Goal: Task Accomplishment & Management: Manage account settings

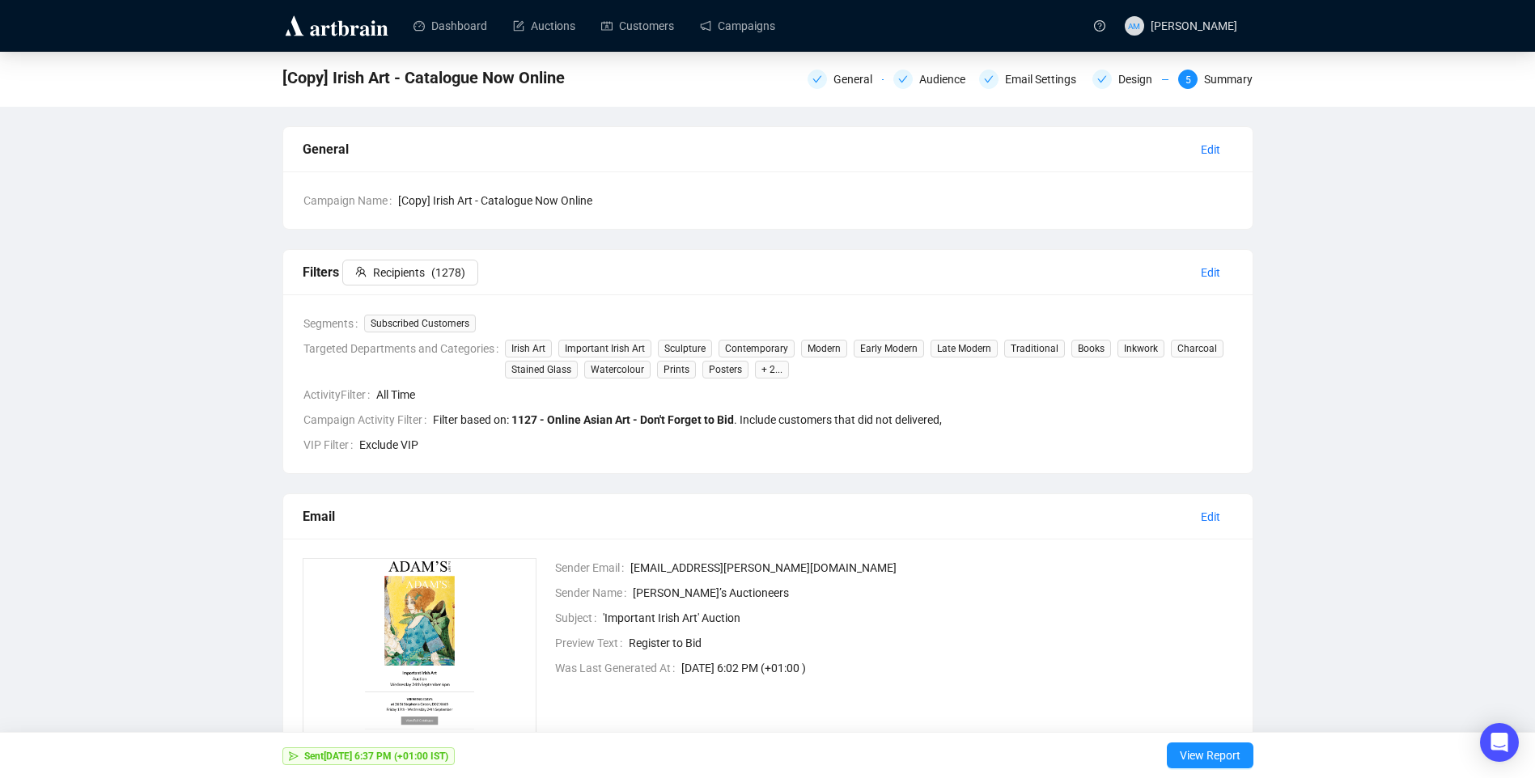
click at [333, 31] on img at bounding box center [336, 26] width 108 height 26
click at [724, 15] on link "Campaigns" at bounding box center [737, 26] width 75 height 42
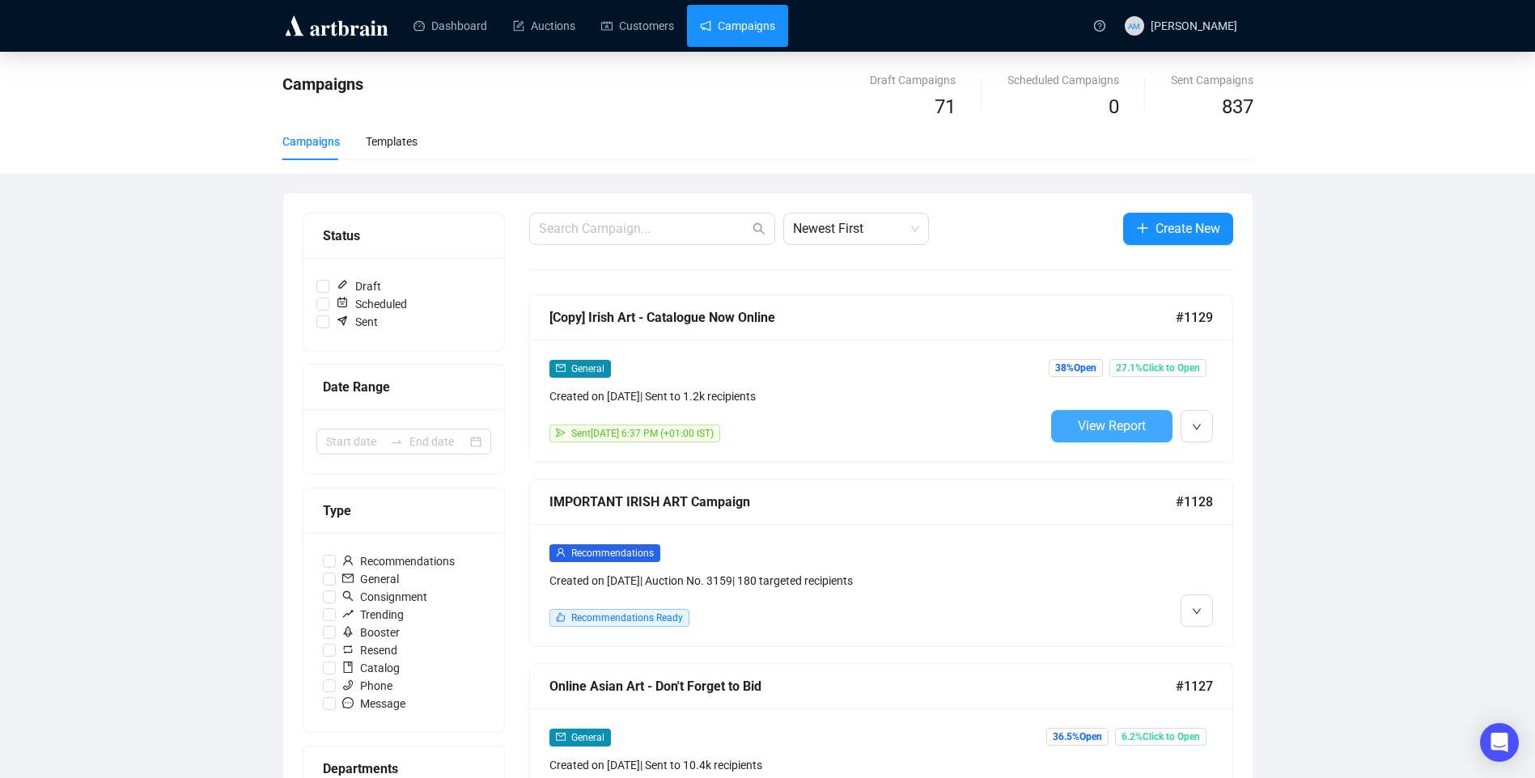
click at [1122, 430] on span "View Report" at bounding box center [1112, 425] width 68 height 15
click at [1137, 430] on span "View Report" at bounding box center [1112, 425] width 68 height 15
click at [1188, 430] on button "button" at bounding box center [1196, 426] width 32 height 32
click at [1082, 419] on span "View Report" at bounding box center [1112, 425] width 68 height 15
click at [1188, 426] on button "button" at bounding box center [1196, 426] width 32 height 32
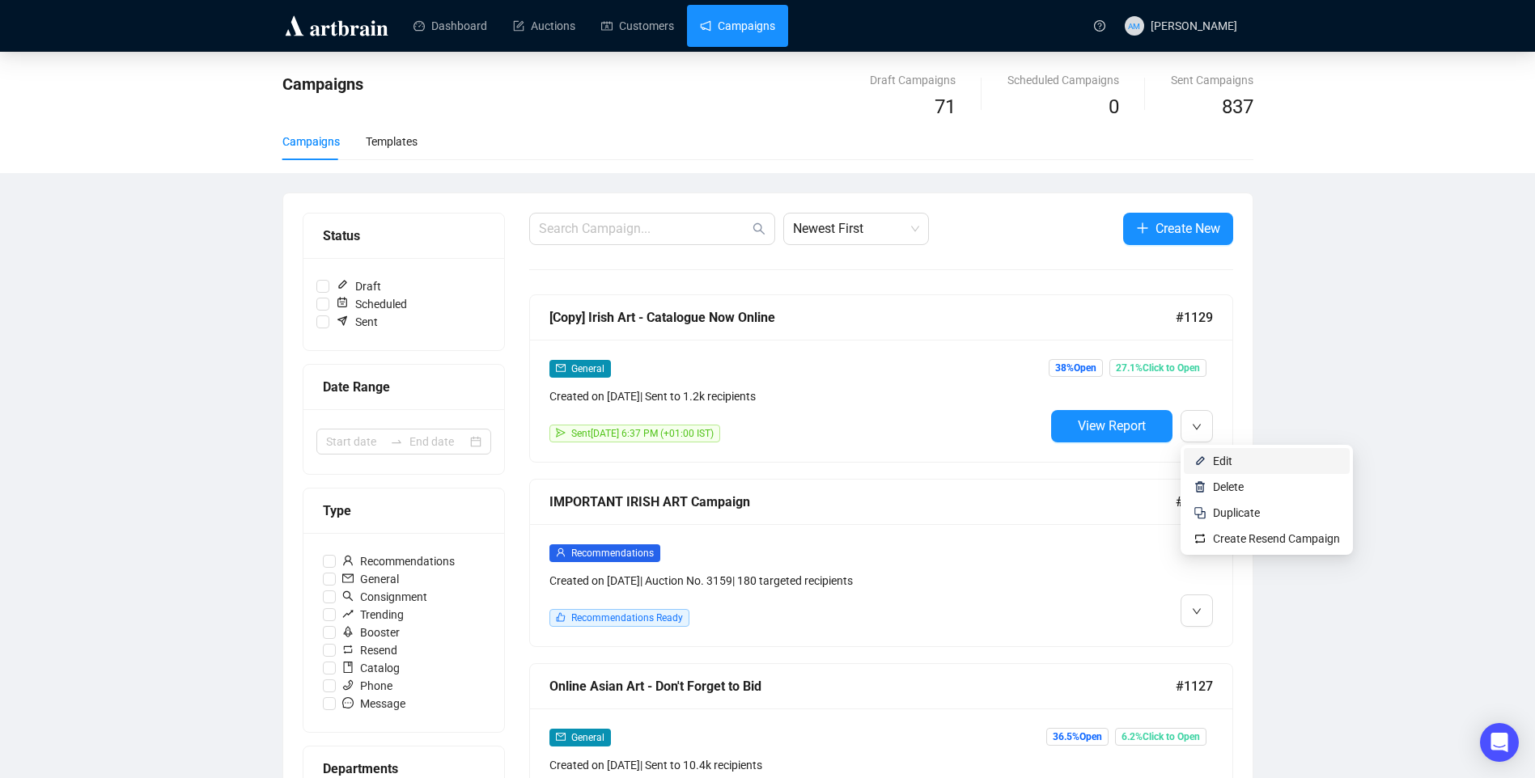
click at [1220, 461] on span "Edit" at bounding box center [1222, 461] width 19 height 13
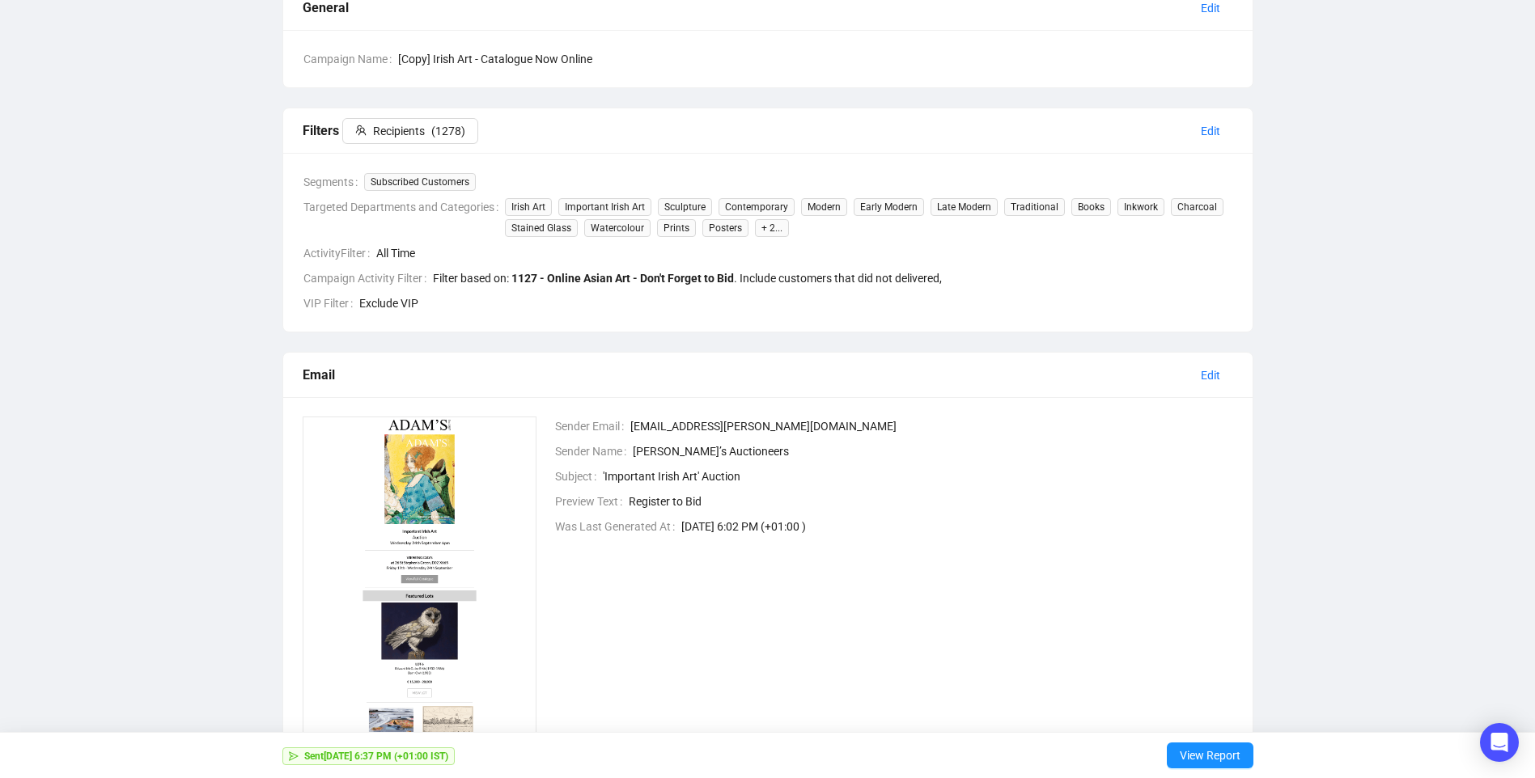
scroll to position [45, 0]
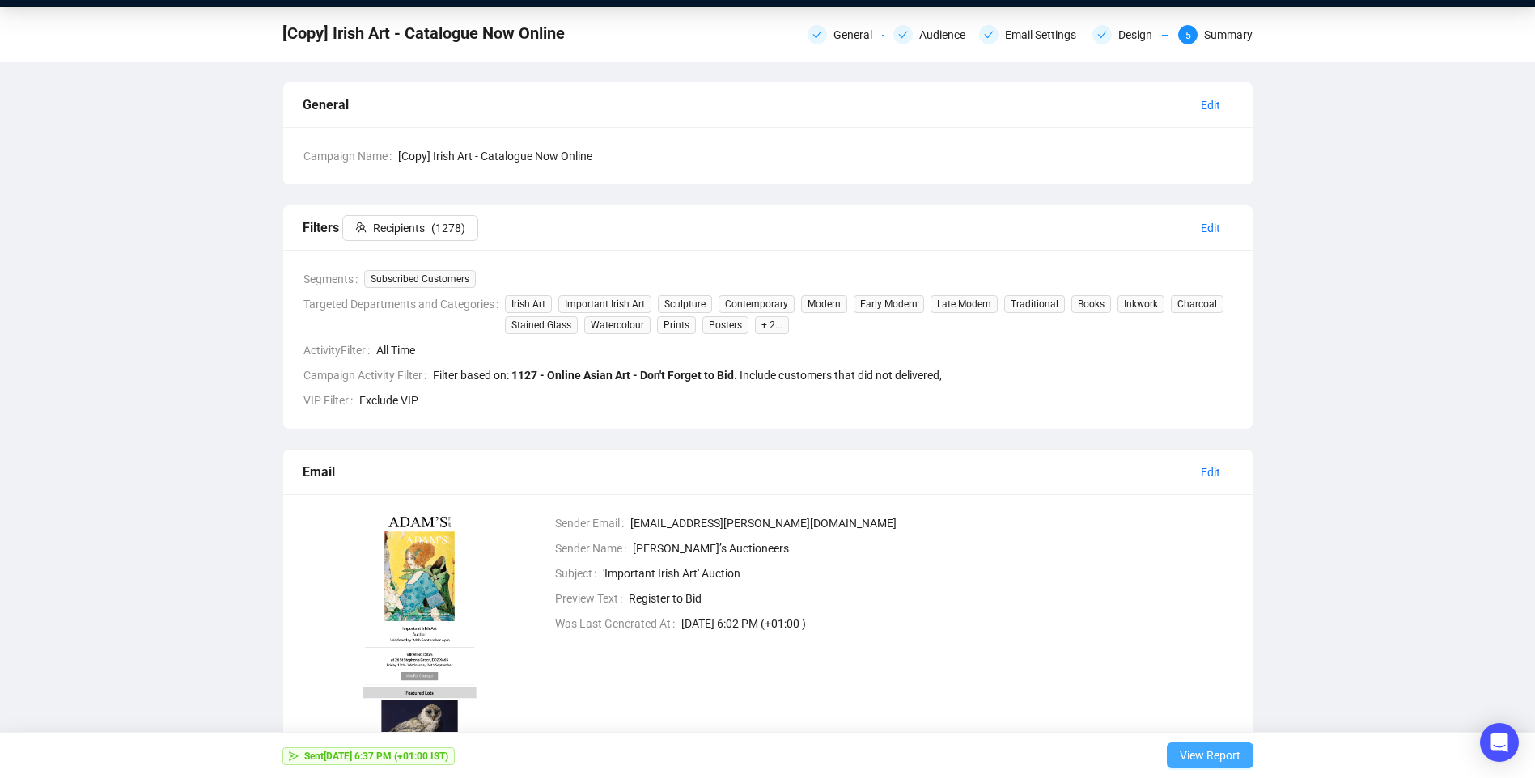
click at [1225, 760] on span "View Report" at bounding box center [1210, 755] width 61 height 45
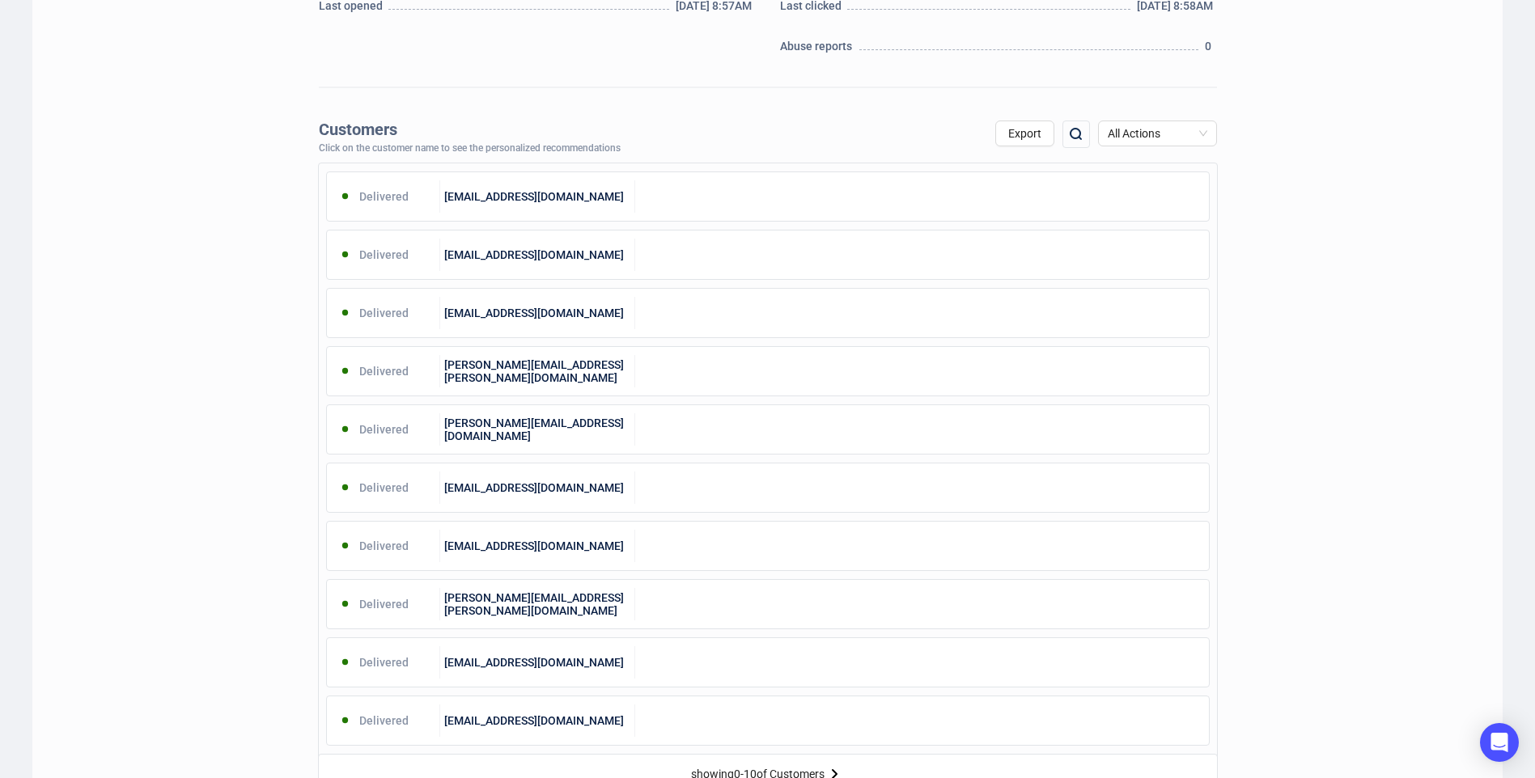
scroll to position [728, 0]
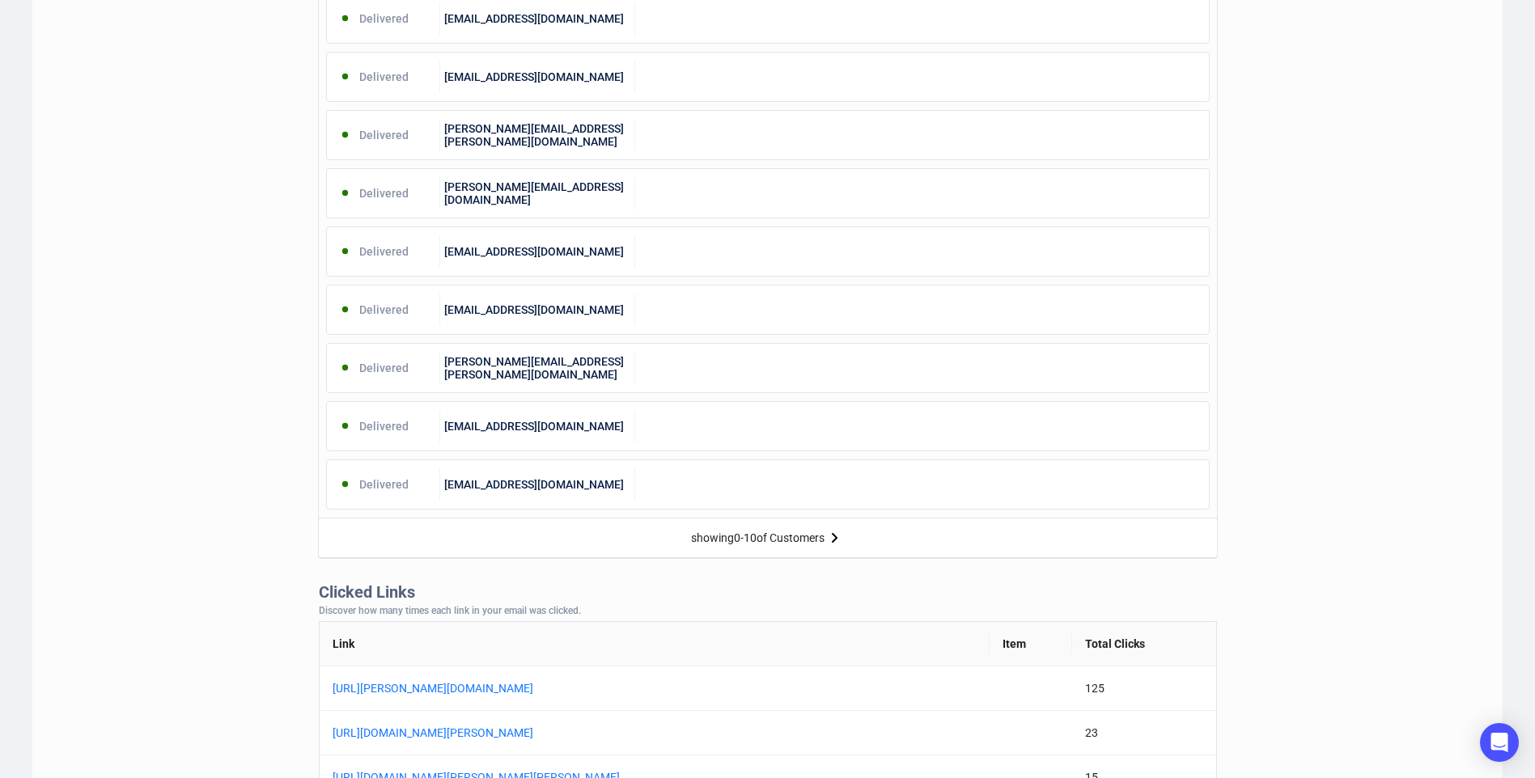
click at [824, 537] on div "showing 0 - 10 of Customers" at bounding box center [758, 538] width 134 height 13
click at [835, 539] on img at bounding box center [833, 537] width 19 height 19
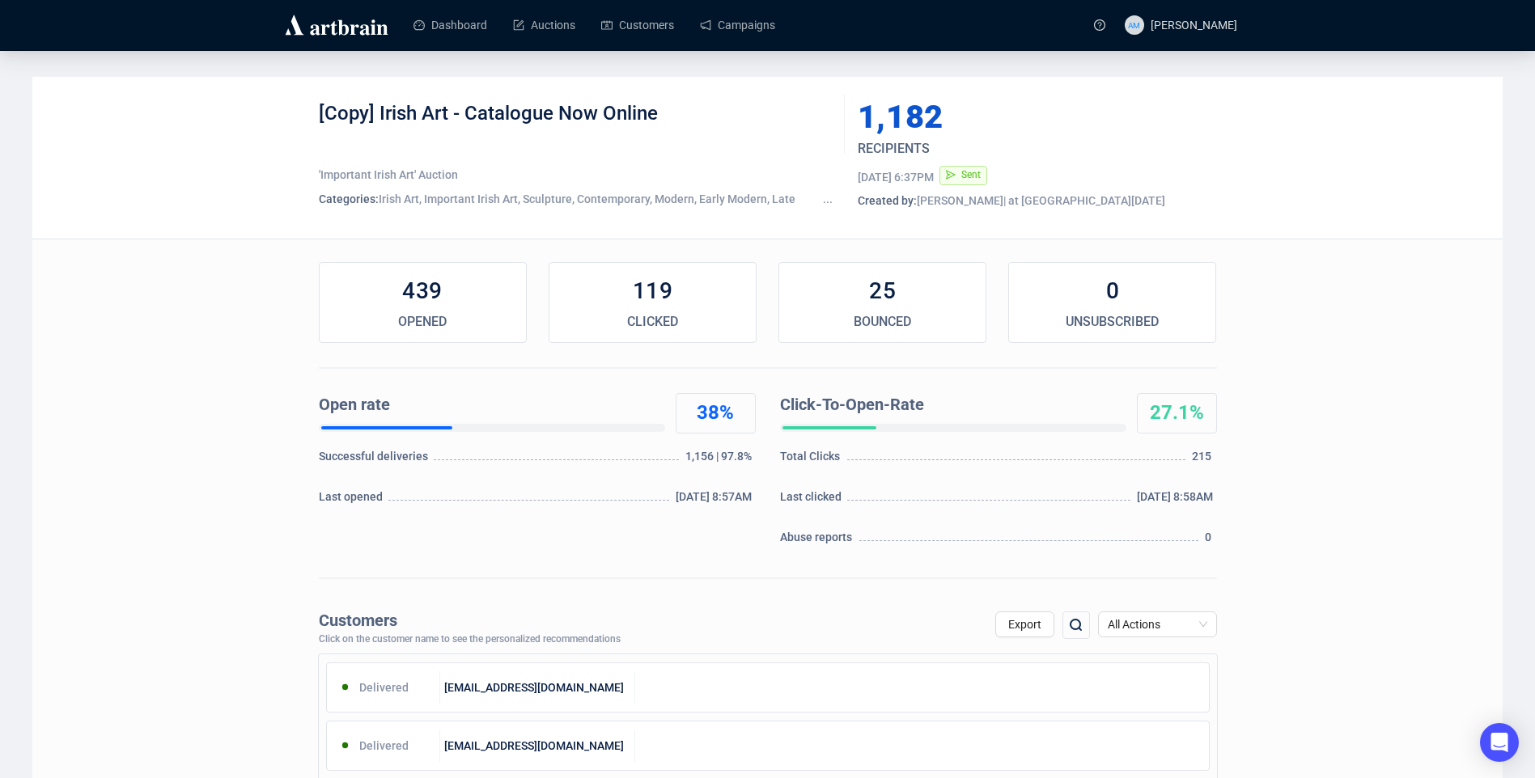
scroll to position [0, 0]
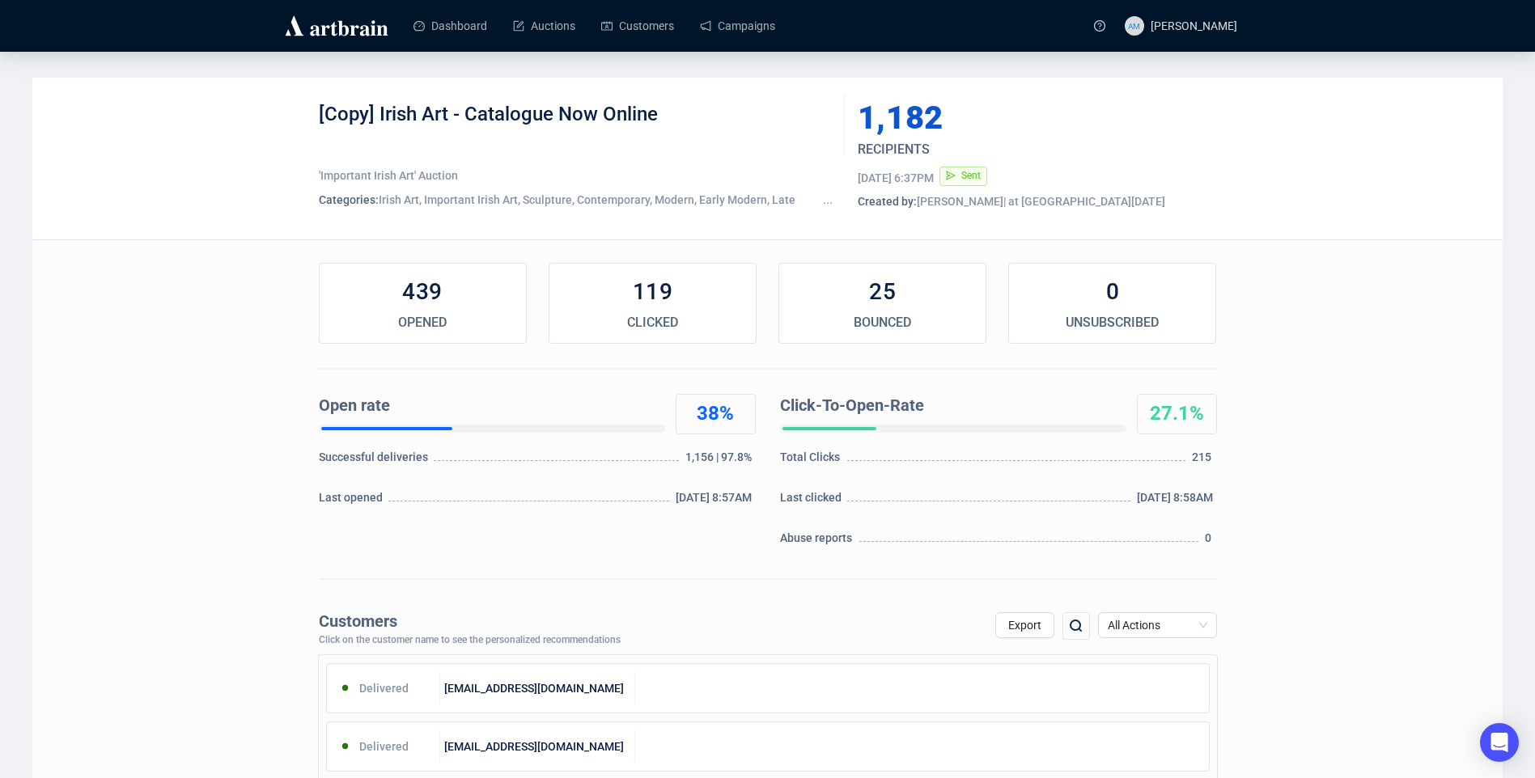
click at [316, 27] on img at bounding box center [336, 26] width 108 height 26
click at [312, 31] on img at bounding box center [336, 26] width 108 height 26
click at [753, 24] on link "Campaigns" at bounding box center [737, 26] width 75 height 42
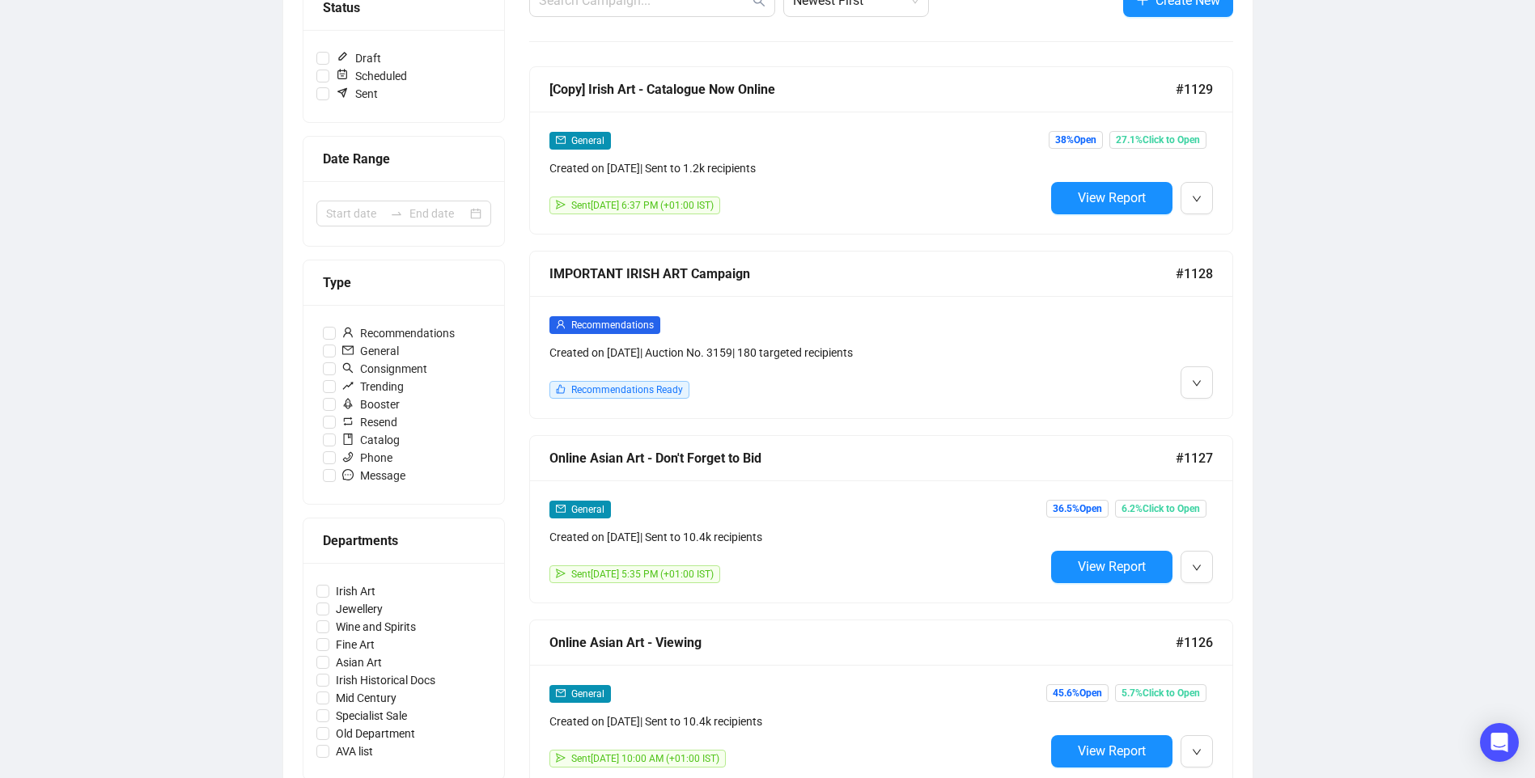
scroll to position [243, 0]
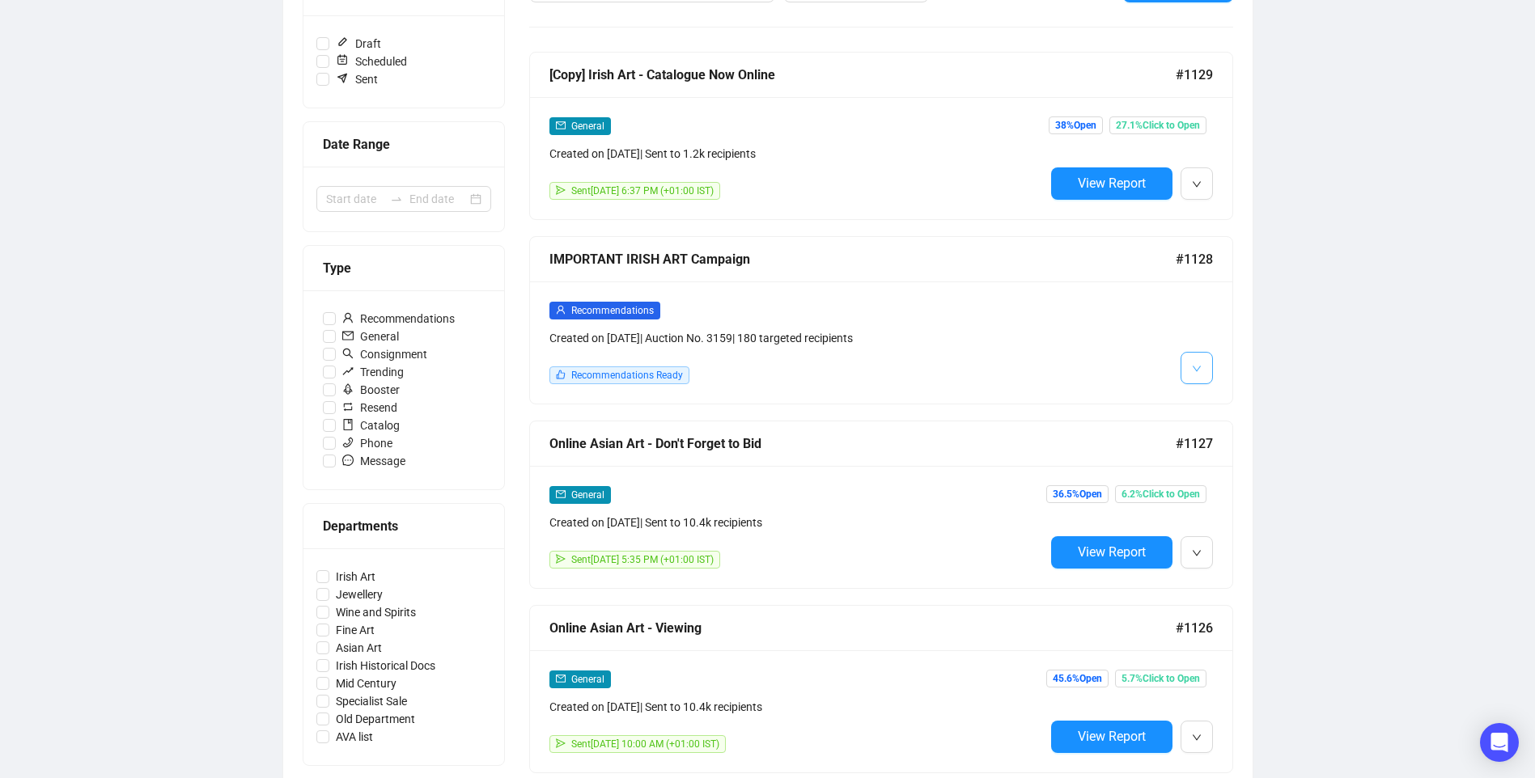
click at [1196, 371] on icon "down" at bounding box center [1197, 369] width 10 height 10
click at [1003, 311] on div "Recommendations" at bounding box center [796, 310] width 495 height 19
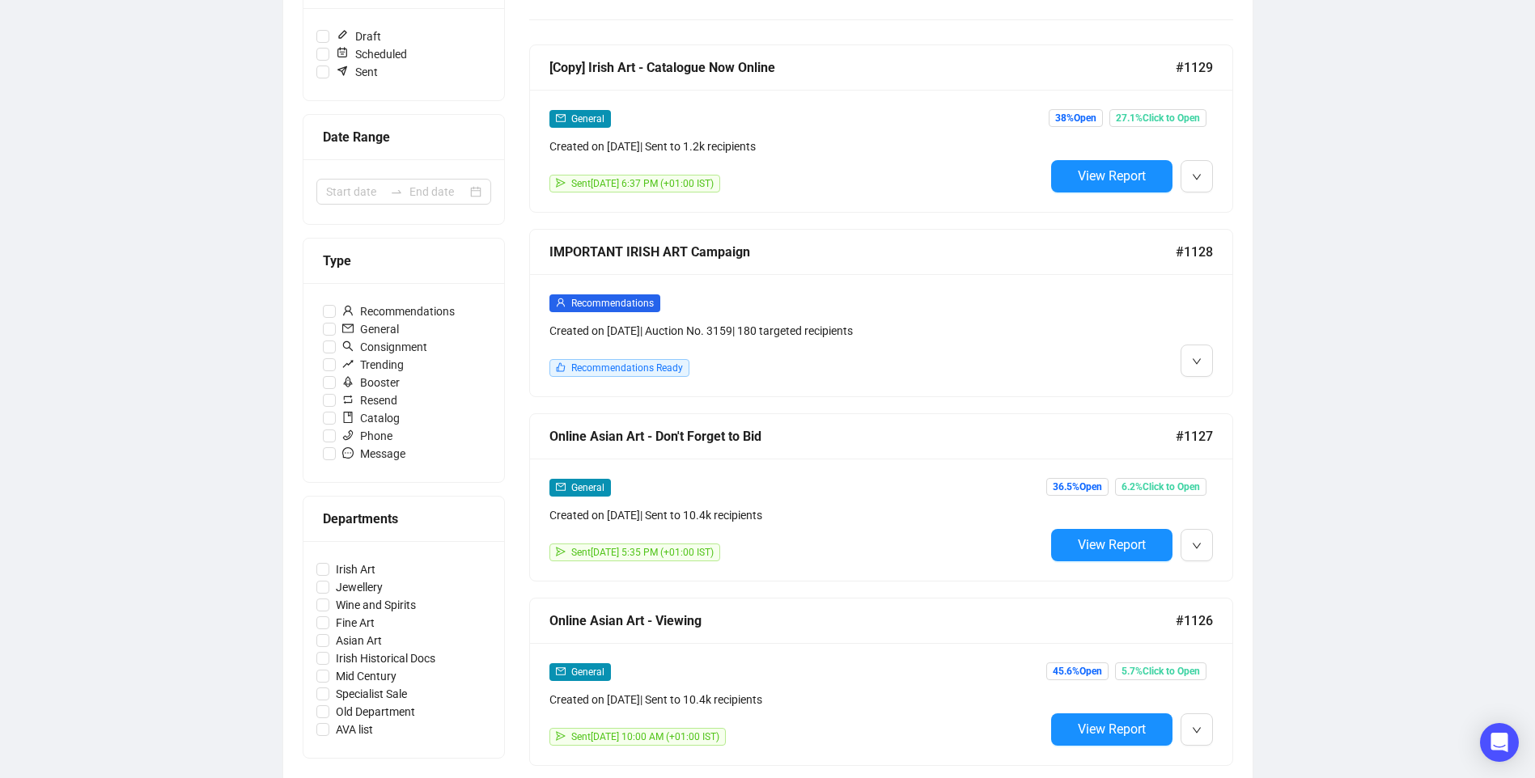
scroll to position [83, 0]
